Goal: Navigation & Orientation: Find specific page/section

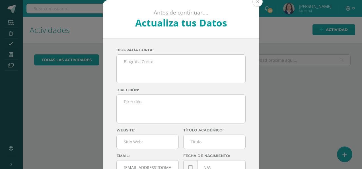
click at [255, 3] on button at bounding box center [258, 2] width 10 height 10
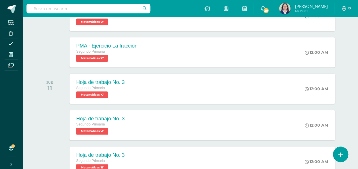
scroll to position [133, 0]
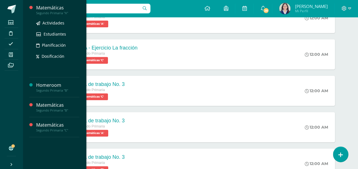
click at [55, 11] on div "Segundo Primaria "A"" at bounding box center [57, 13] width 43 height 4
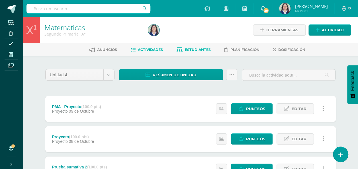
click at [204, 50] on span "Estudiantes" at bounding box center [198, 50] width 26 height 4
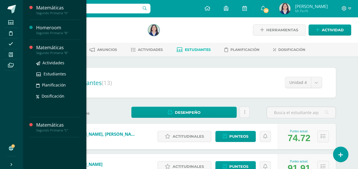
click at [57, 50] on div "Matemáticas" at bounding box center [57, 47] width 43 height 7
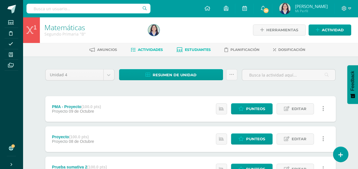
click at [199, 51] on span "Estudiantes" at bounding box center [198, 50] width 26 height 4
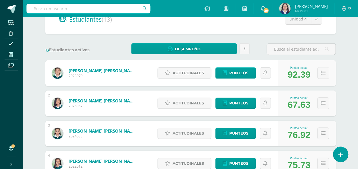
scroll to position [65, 0]
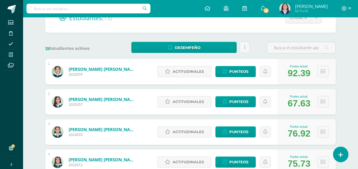
click at [8, 54] on span at bounding box center [11, 55] width 13 height 8
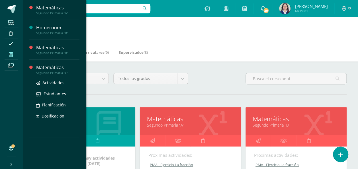
click at [57, 70] on div "Matemáticas" at bounding box center [57, 67] width 43 height 7
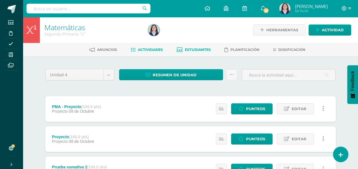
click at [196, 48] on span "Estudiantes" at bounding box center [198, 50] width 26 height 4
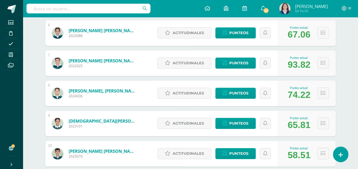
scroll to position [257, 0]
